Goal: Information Seeking & Learning: Understand process/instructions

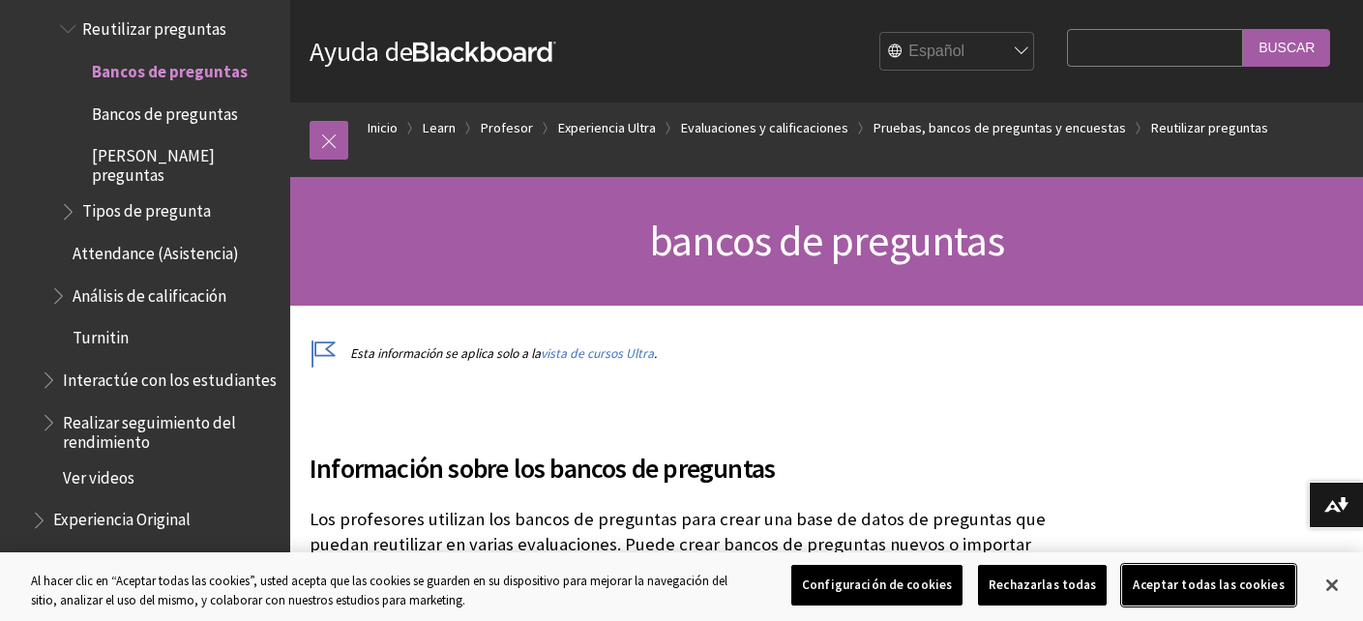
click at [1215, 583] on button "Aceptar todas las cookies" at bounding box center [1208, 585] width 172 height 41
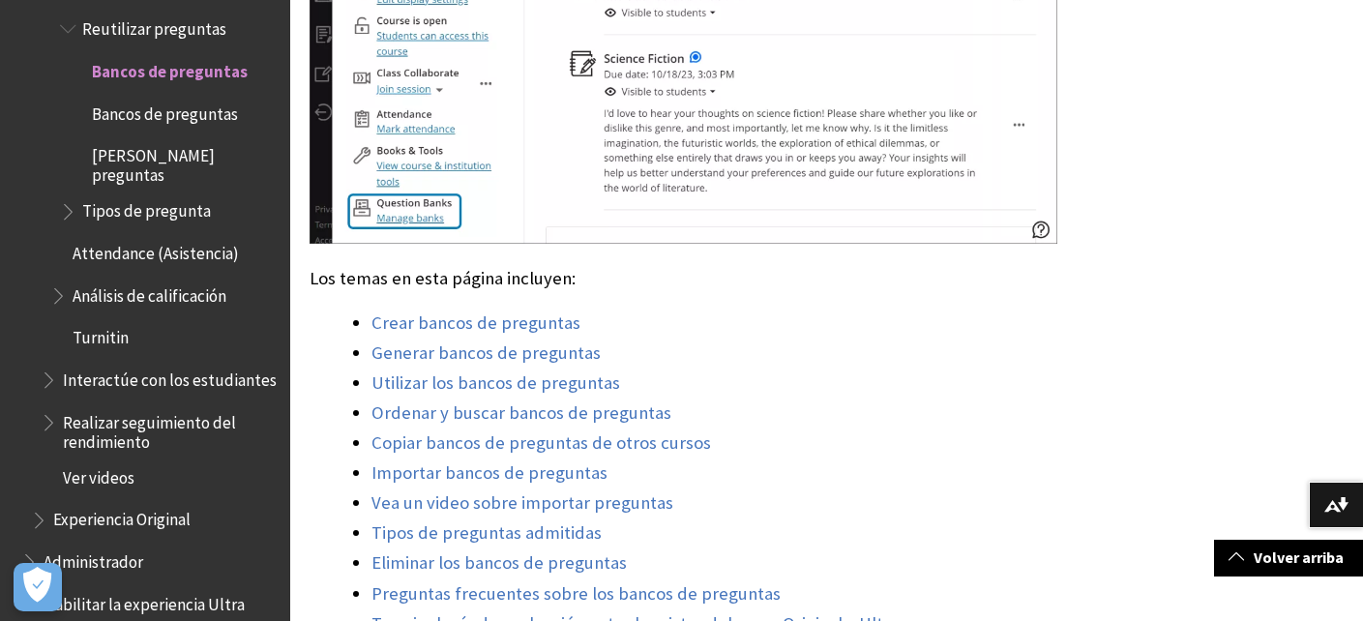
scroll to position [1330, 0]
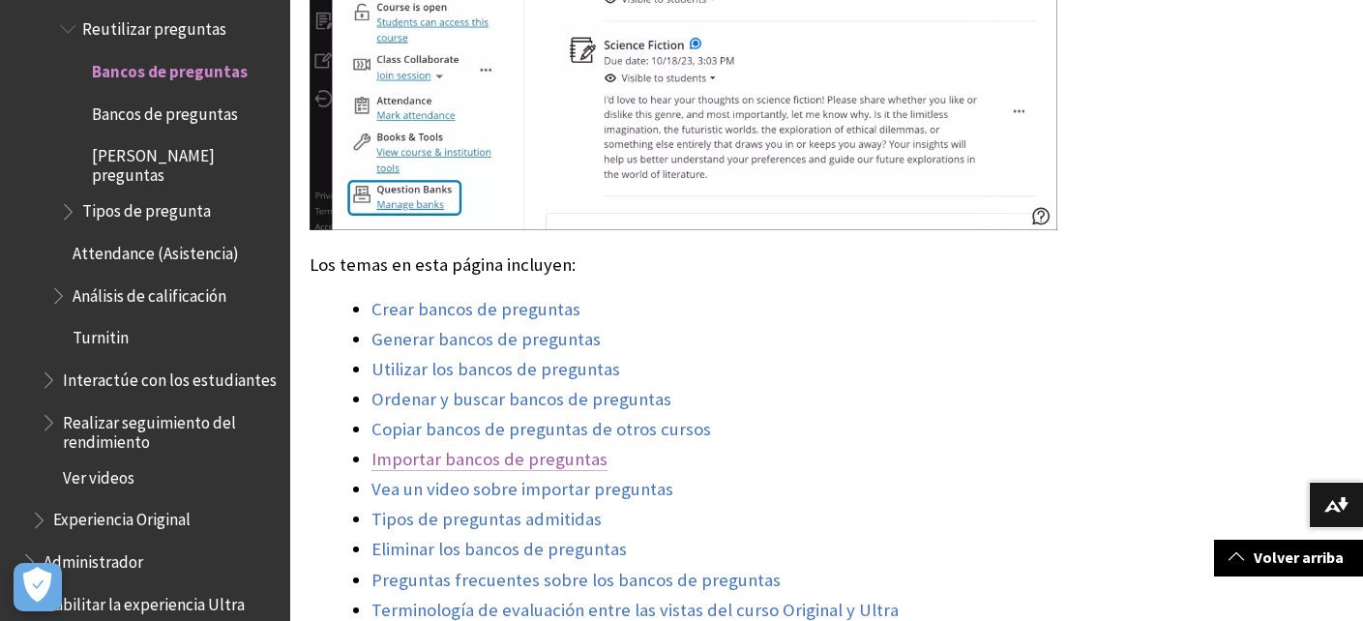
click at [509, 448] on link "Importar bancos de preguntas" at bounding box center [489, 459] width 236 height 23
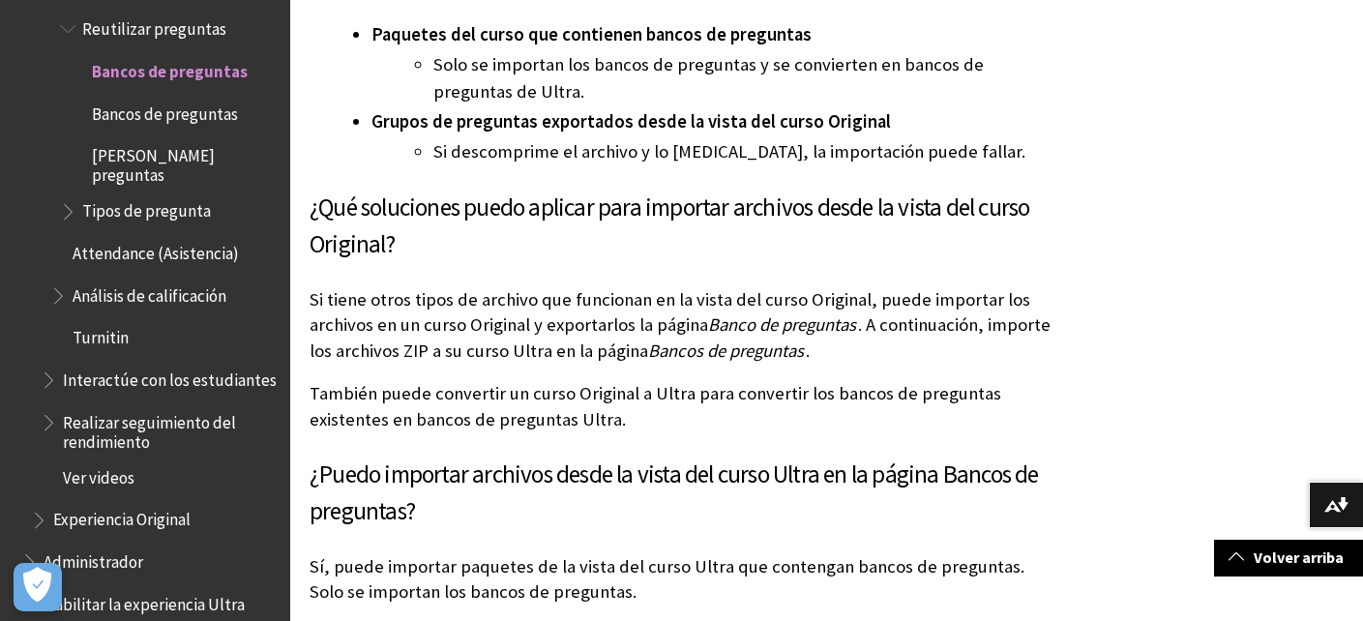
scroll to position [14602, 0]
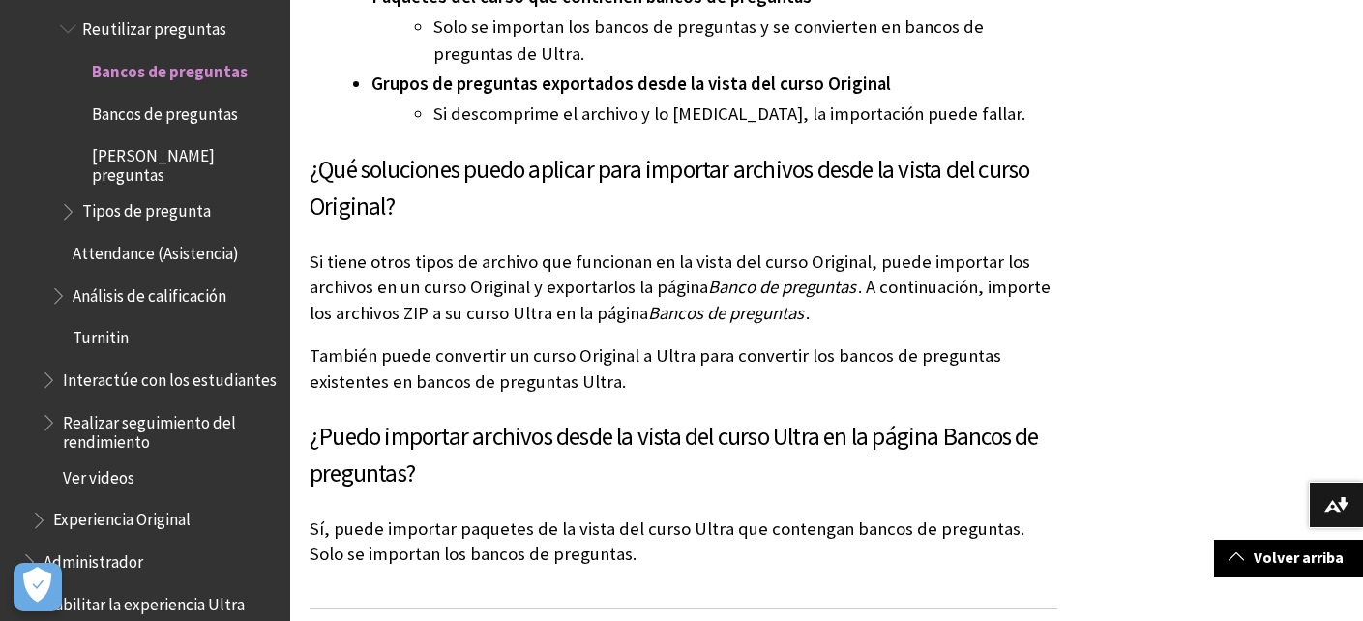
click at [215, 98] on span "Bancos de preguntas" at bounding box center [165, 111] width 146 height 26
click at [176, 139] on span "[PERSON_NAME] preguntas" at bounding box center [184, 161] width 185 height 45
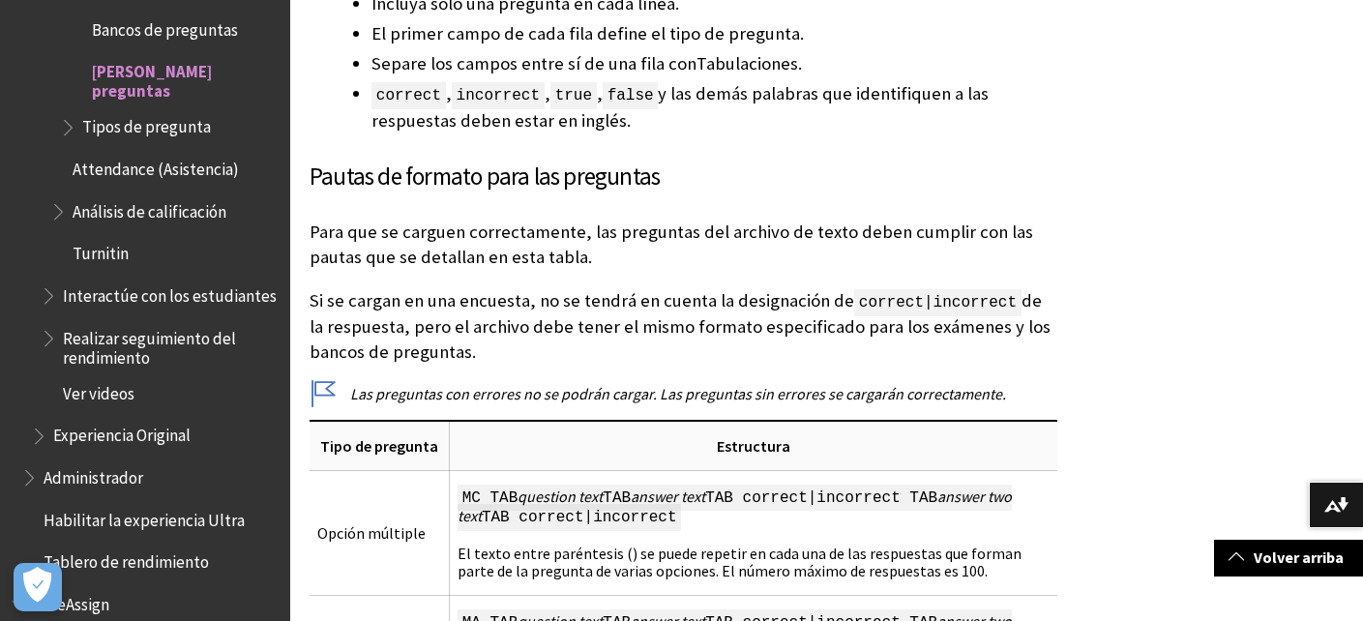
scroll to position [1352, 0]
